Goal: Transaction & Acquisition: Subscribe to service/newsletter

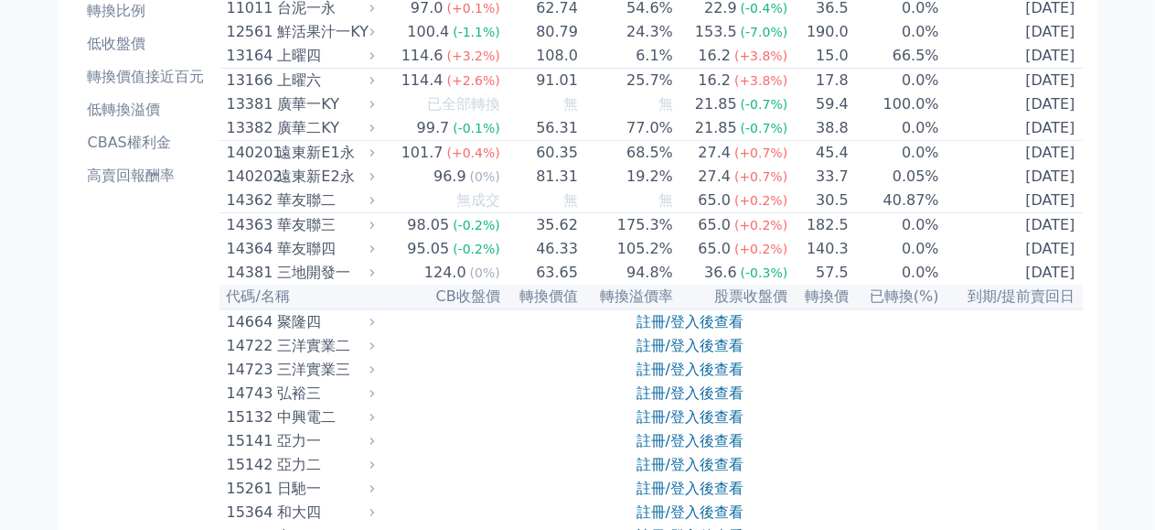
scroll to position [274, 0]
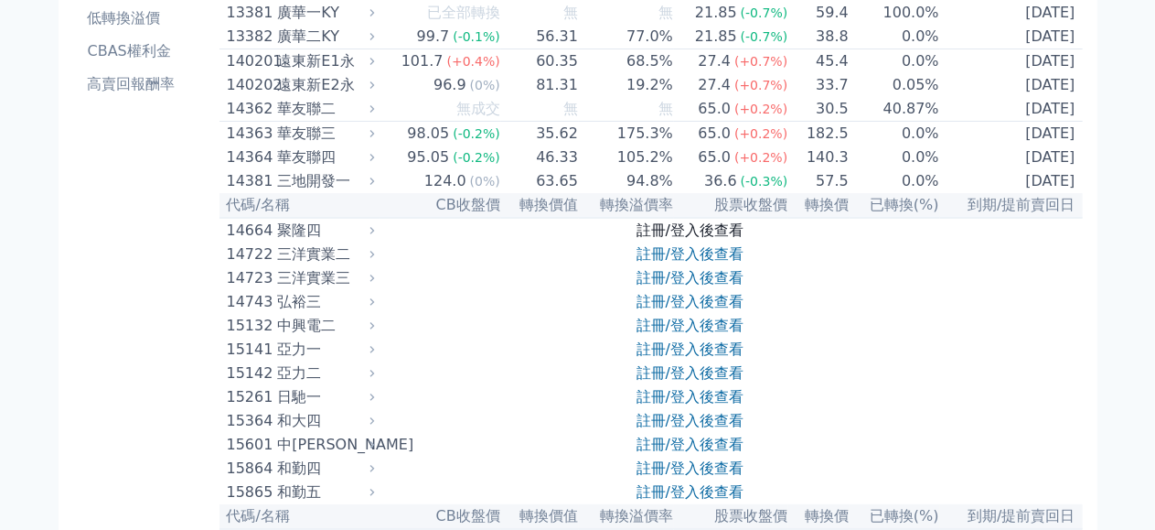
click at [686, 239] on link "註冊/登入後查看" at bounding box center [690, 229] width 107 height 17
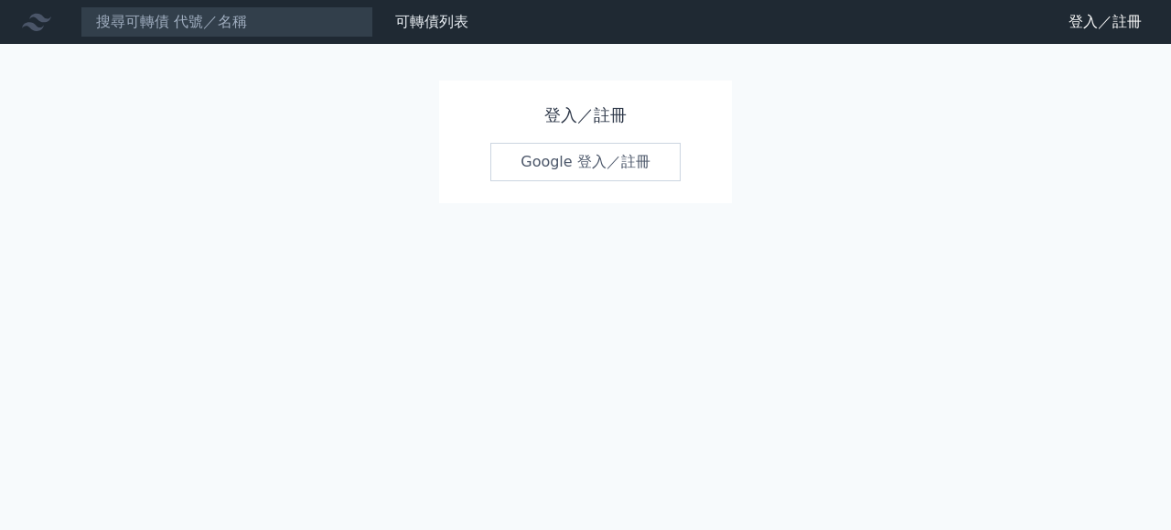
click at [594, 162] on link "Google 登入／註冊" at bounding box center [585, 162] width 190 height 38
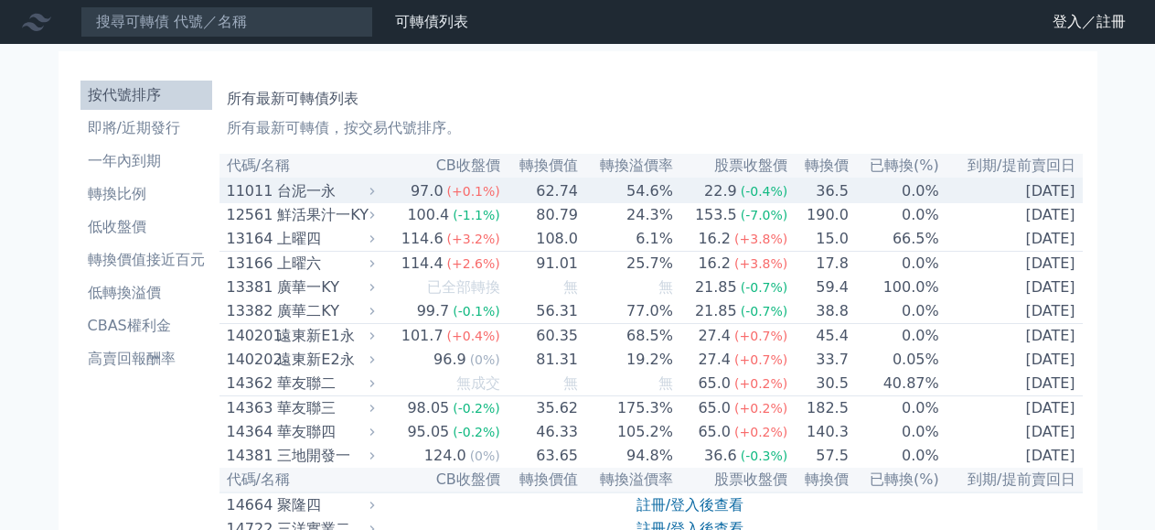
click at [447, 199] on span "(+0.1%)" at bounding box center [473, 191] width 53 height 15
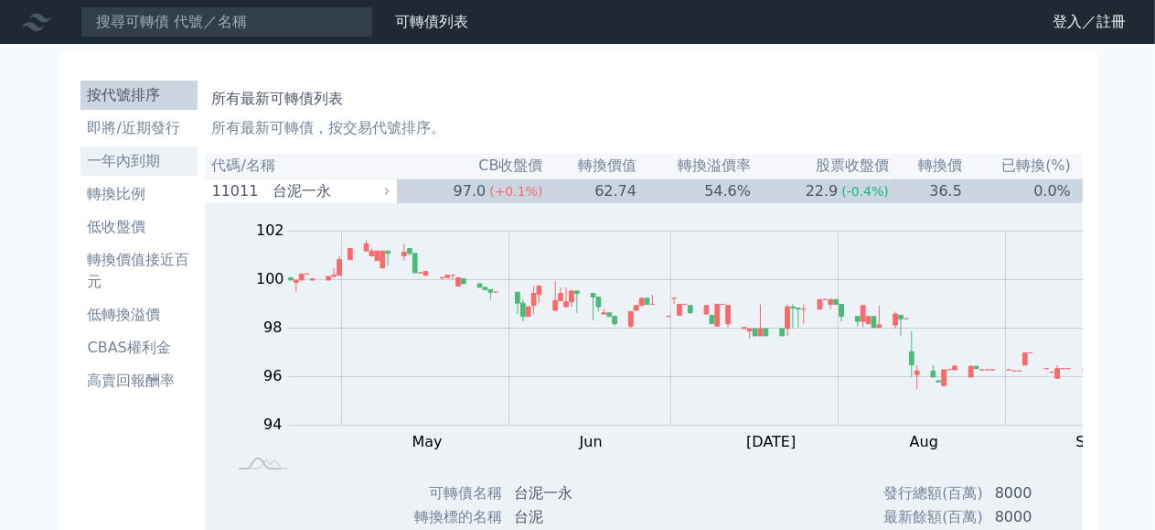
click at [121, 150] on li "一年內到期" at bounding box center [139, 161] width 117 height 22
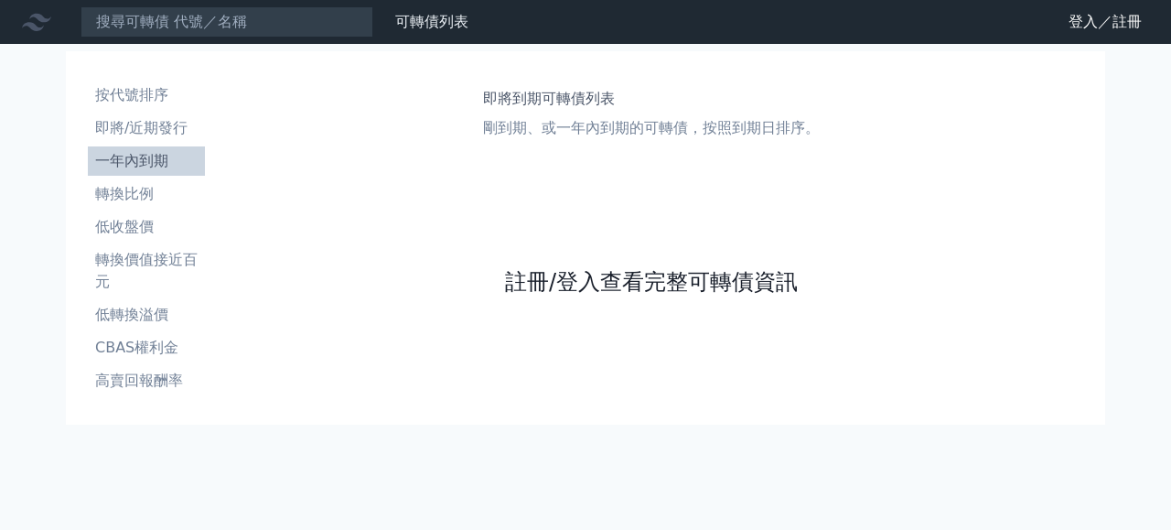
click at [520, 296] on link "註冊/登入查看完整可轉債資訊" at bounding box center [651, 281] width 293 height 29
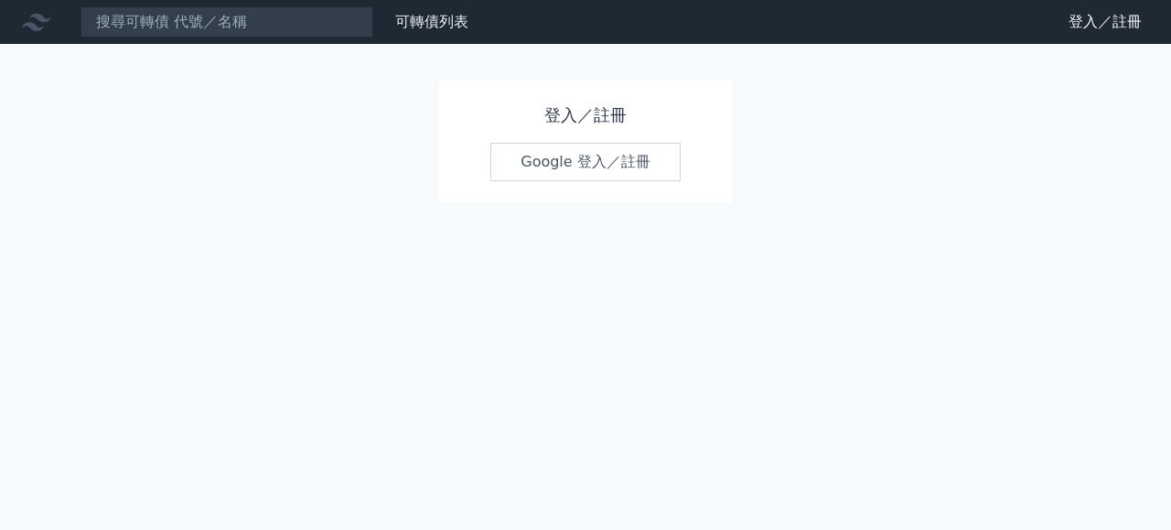
click at [582, 164] on link "Google 登入／註冊" at bounding box center [585, 162] width 190 height 38
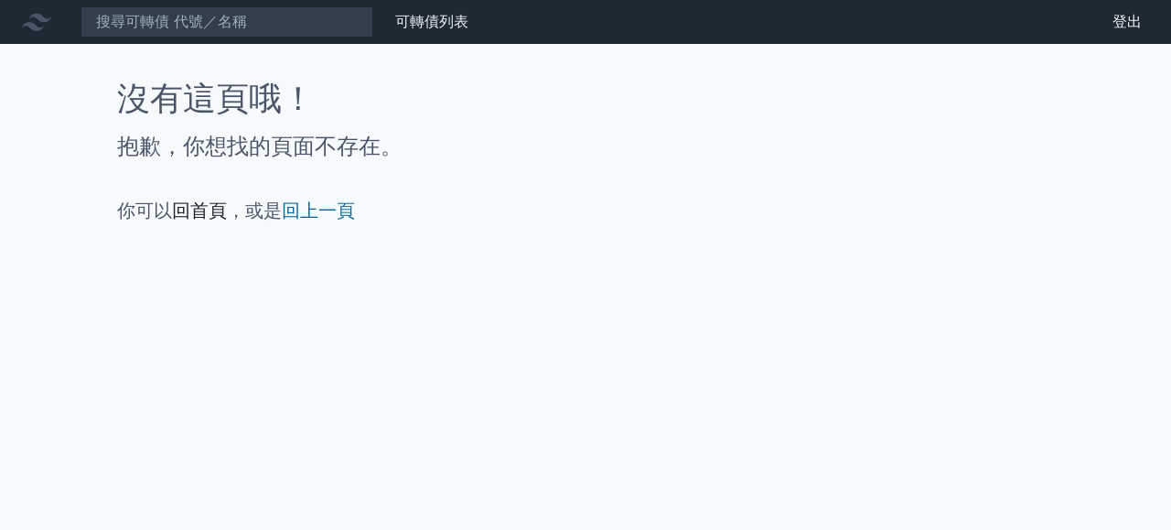
click at [205, 209] on link "回首頁" at bounding box center [199, 210] width 55 height 22
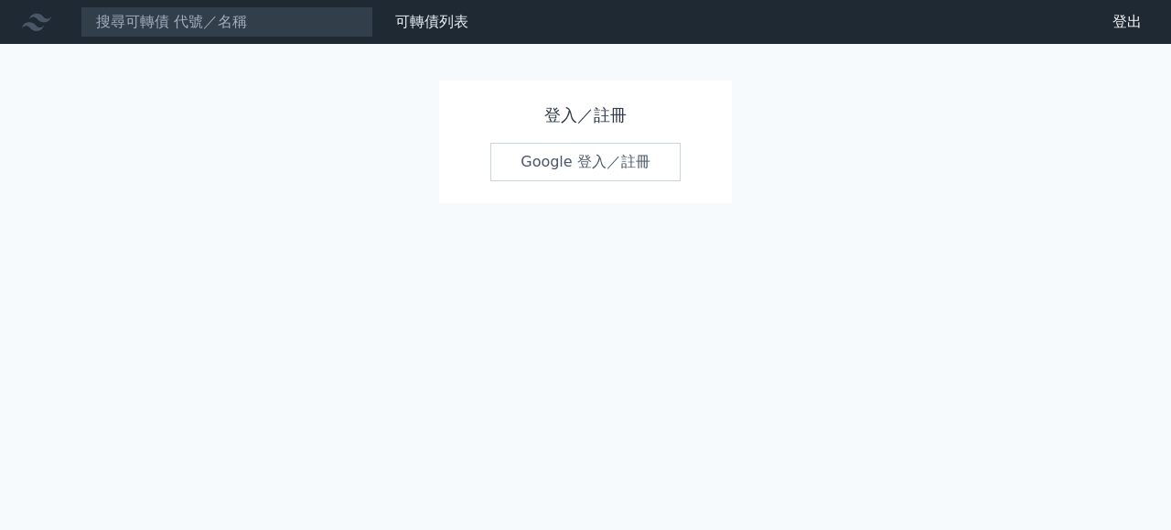
click at [537, 154] on link "Google 登入／註冊" at bounding box center [585, 162] width 190 height 38
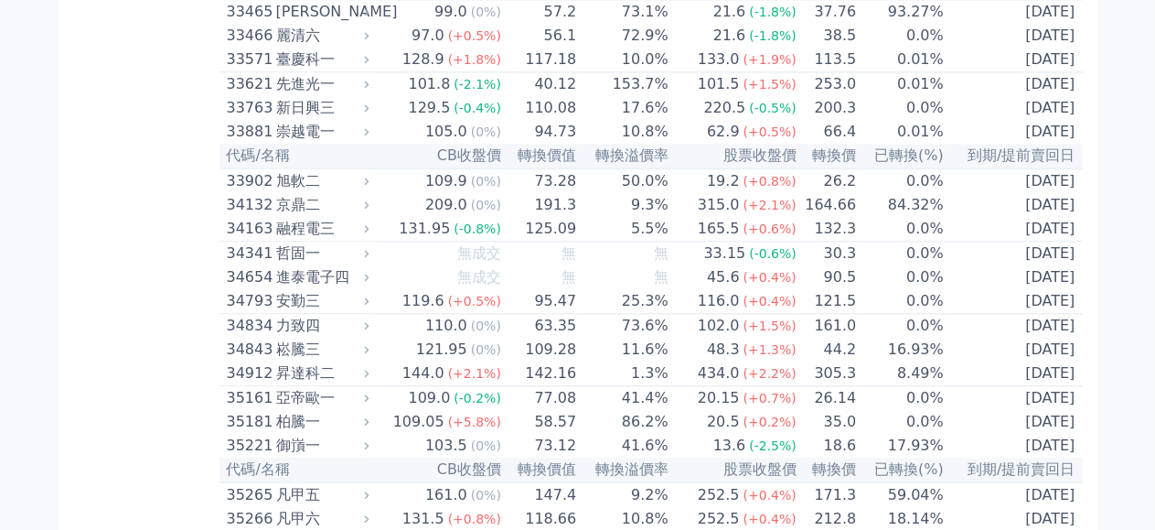
scroll to position [3476, 0]
